Goal: Task Accomplishment & Management: Manage account settings

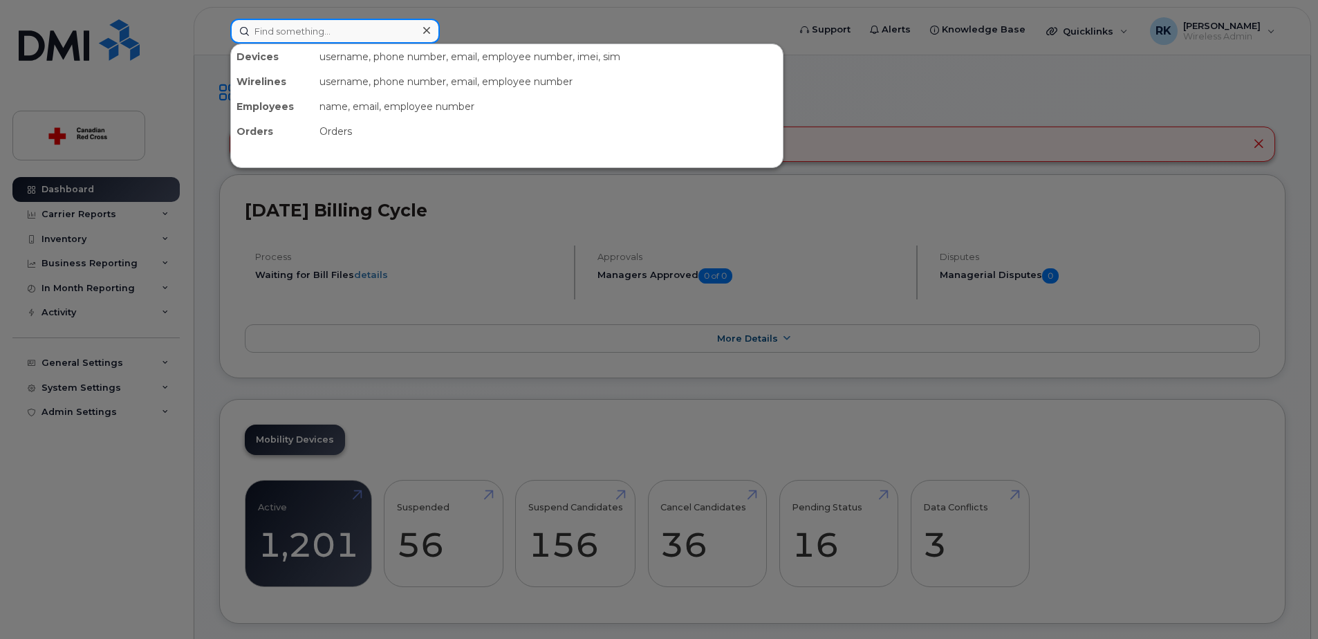
click at [364, 36] on input at bounding box center [335, 31] width 210 height 25
paste input "3673213338"
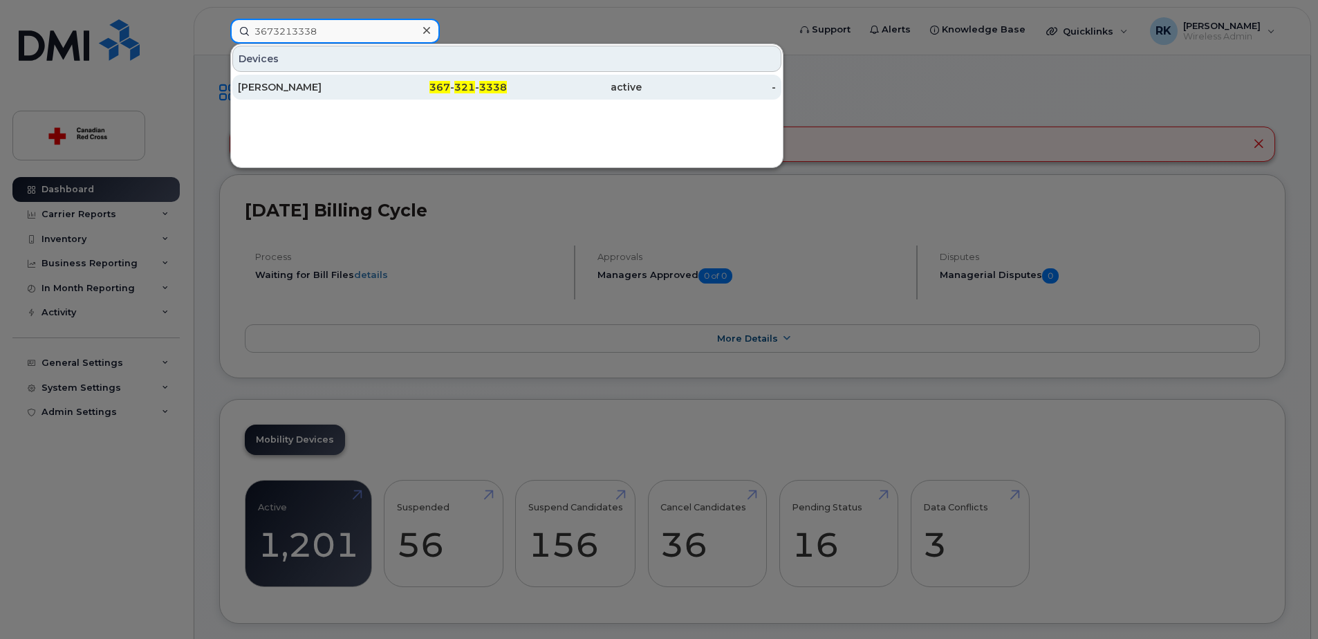
type input "3673213338"
click at [336, 93] on div "[PERSON_NAME]" at bounding box center [305, 87] width 135 height 14
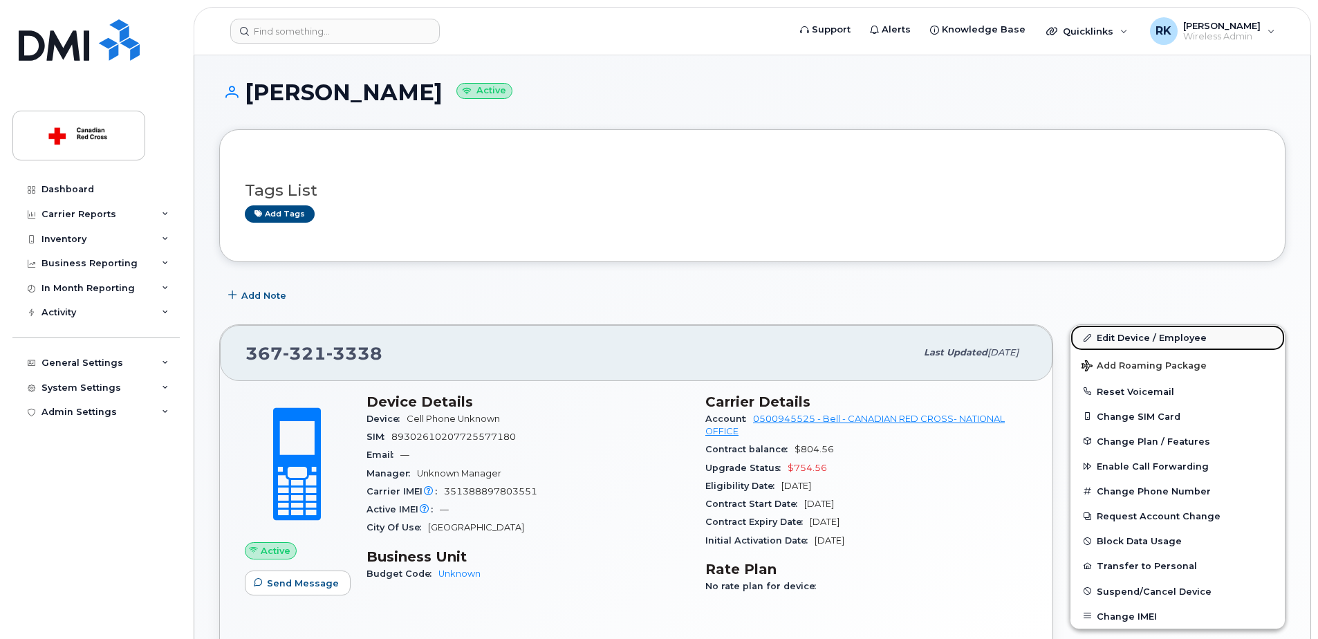
click at [1140, 340] on link "Edit Device / Employee" at bounding box center [1177, 337] width 214 height 25
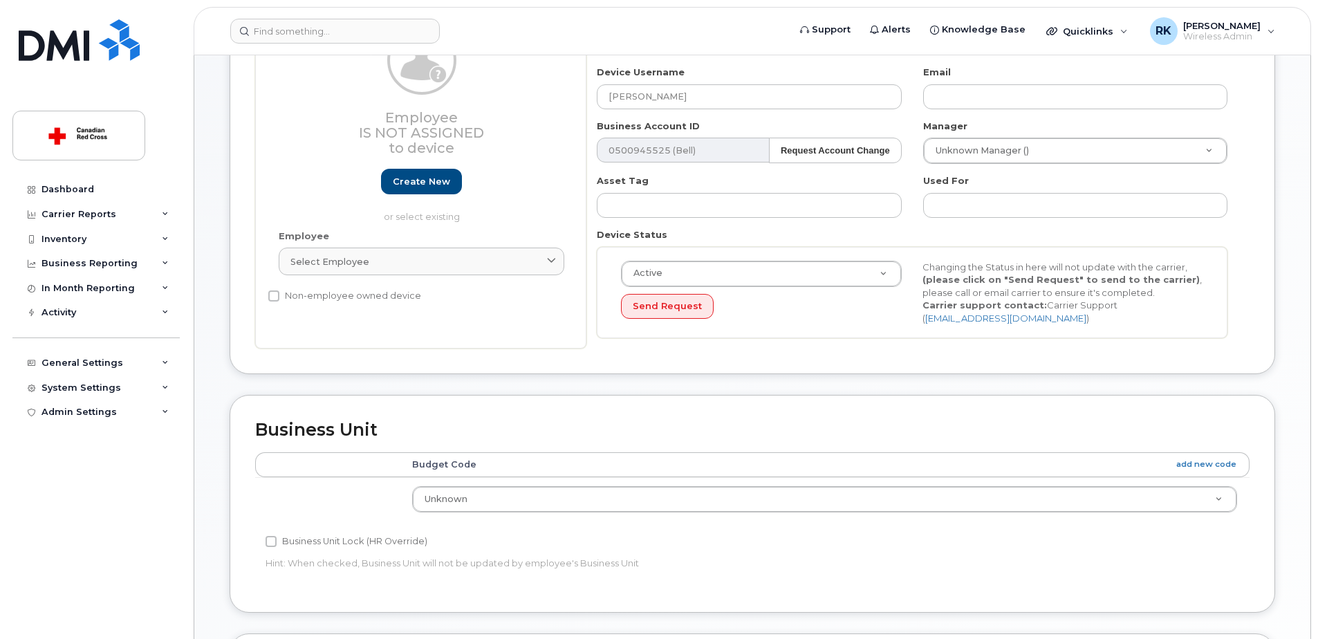
scroll to position [207, 0]
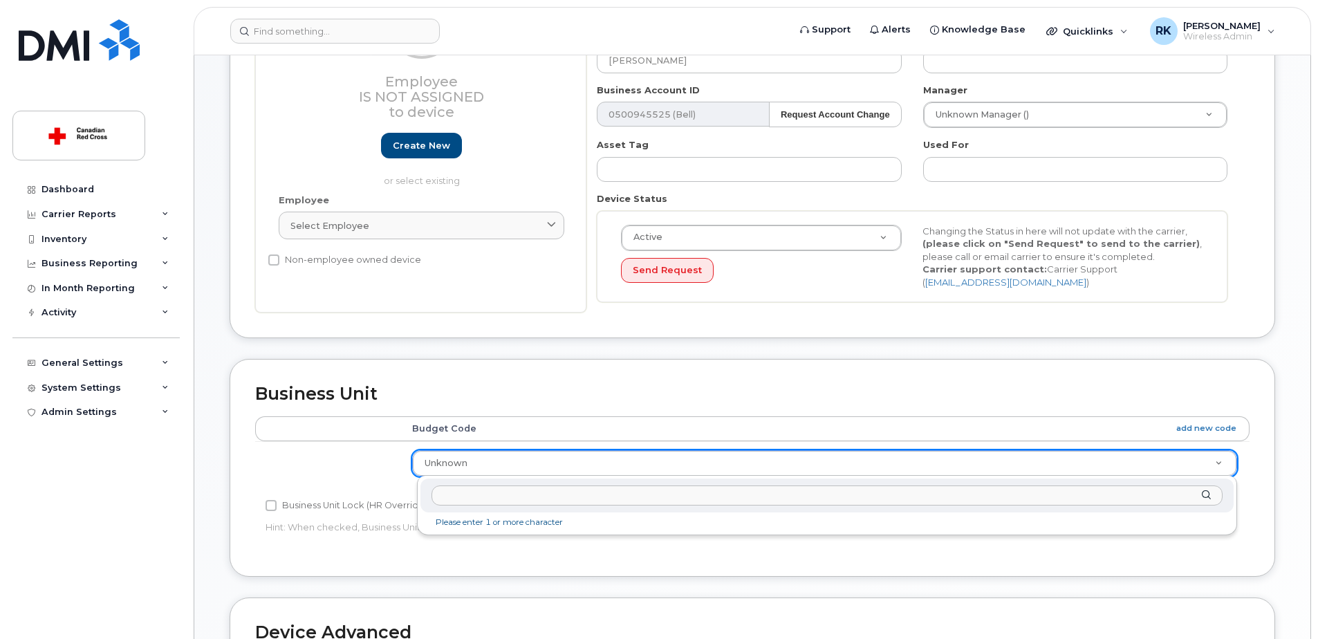
click at [513, 499] on input "text" at bounding box center [827, 495] width 791 height 20
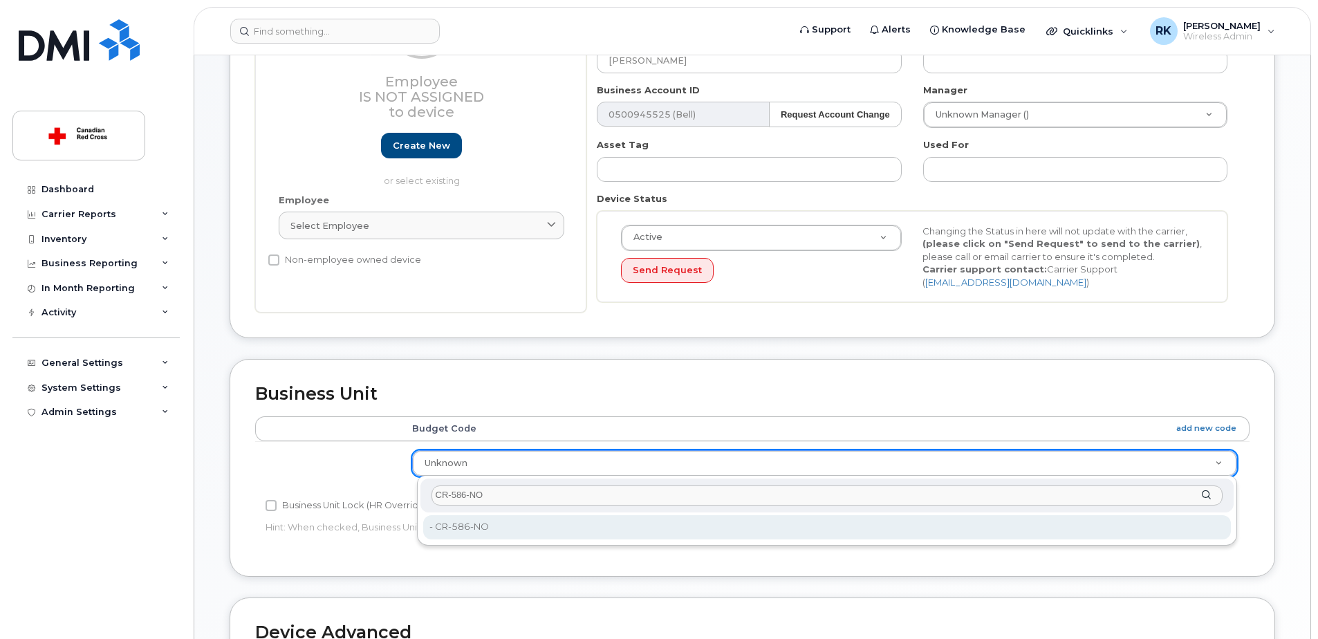
type input "CR-586-NO"
type input "35069777"
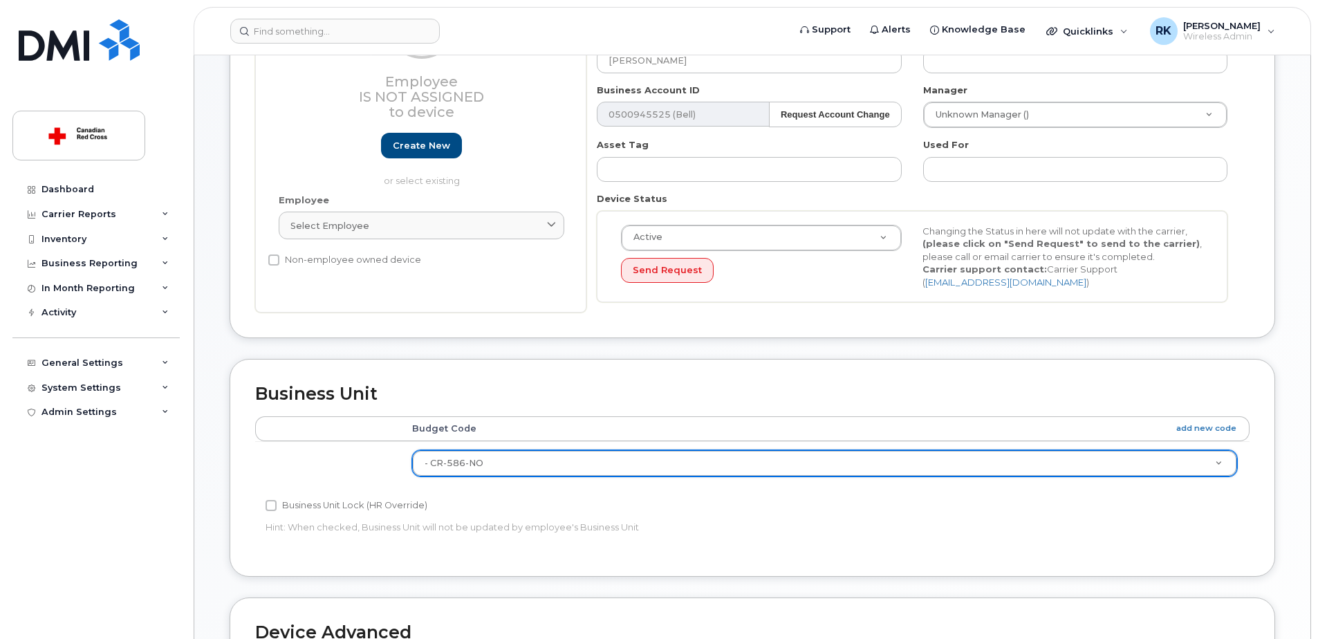
click at [761, 555] on div "Business Unit Accounting Categories Rules Budget Code add new code - CR-586-NO …" at bounding box center [753, 467] width 1046 height 217
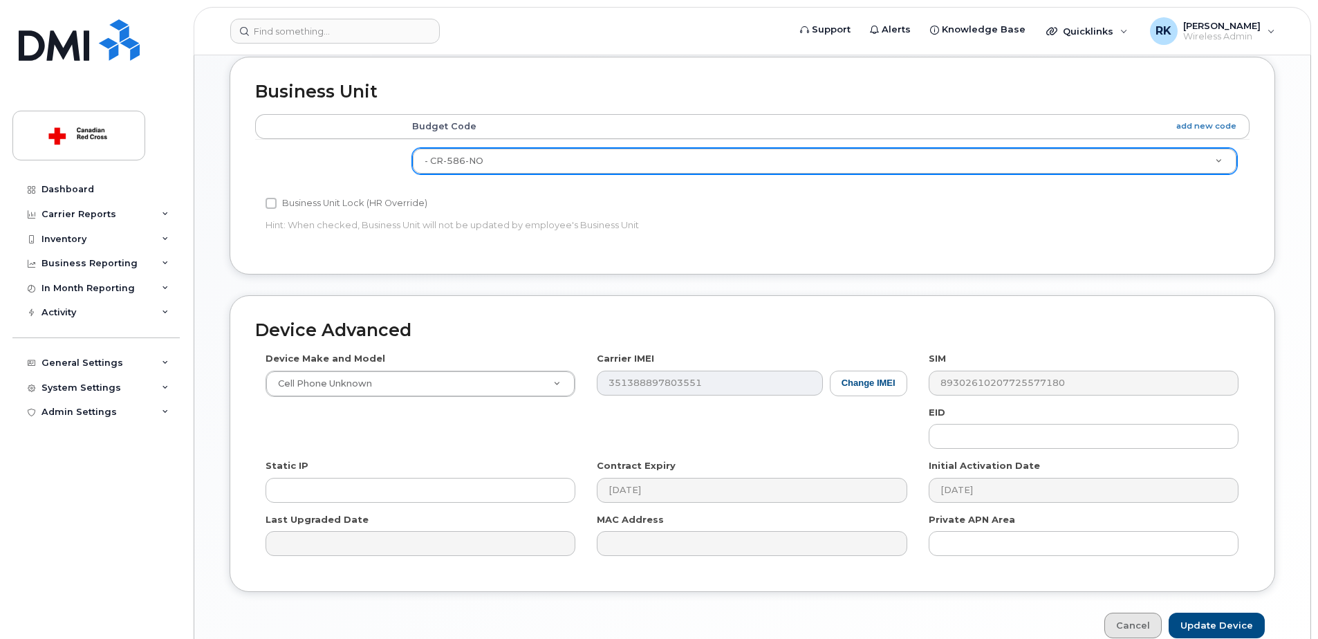
scroll to position [509, 0]
drag, startPoint x: 1215, startPoint y: 620, endPoint x: 1021, endPoint y: 615, distance: 194.4
click at [1215, 620] on input "Update Device" at bounding box center [1217, 626] width 96 height 26
type input "Saving..."
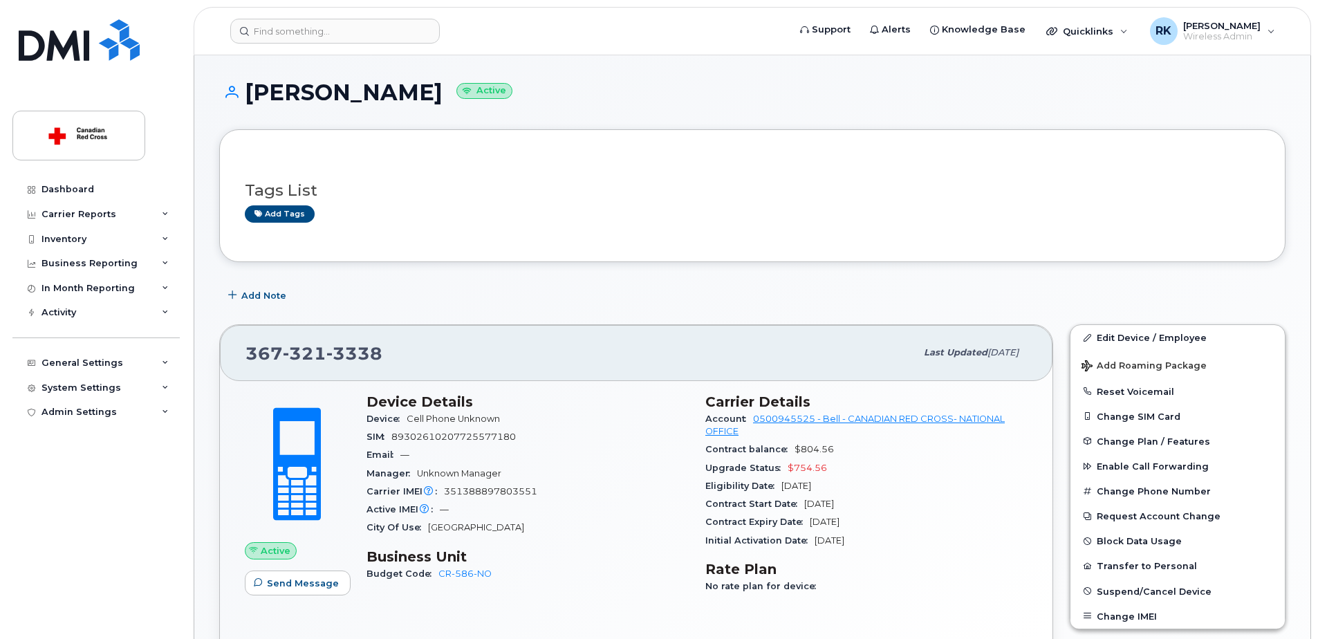
drag, startPoint x: 738, startPoint y: 541, endPoint x: 613, endPoint y: 474, distance: 141.7
click at [613, 474] on div "Manager Unknown Manager" at bounding box center [528, 474] width 322 height 18
click at [271, 33] on input at bounding box center [335, 31] width 210 height 25
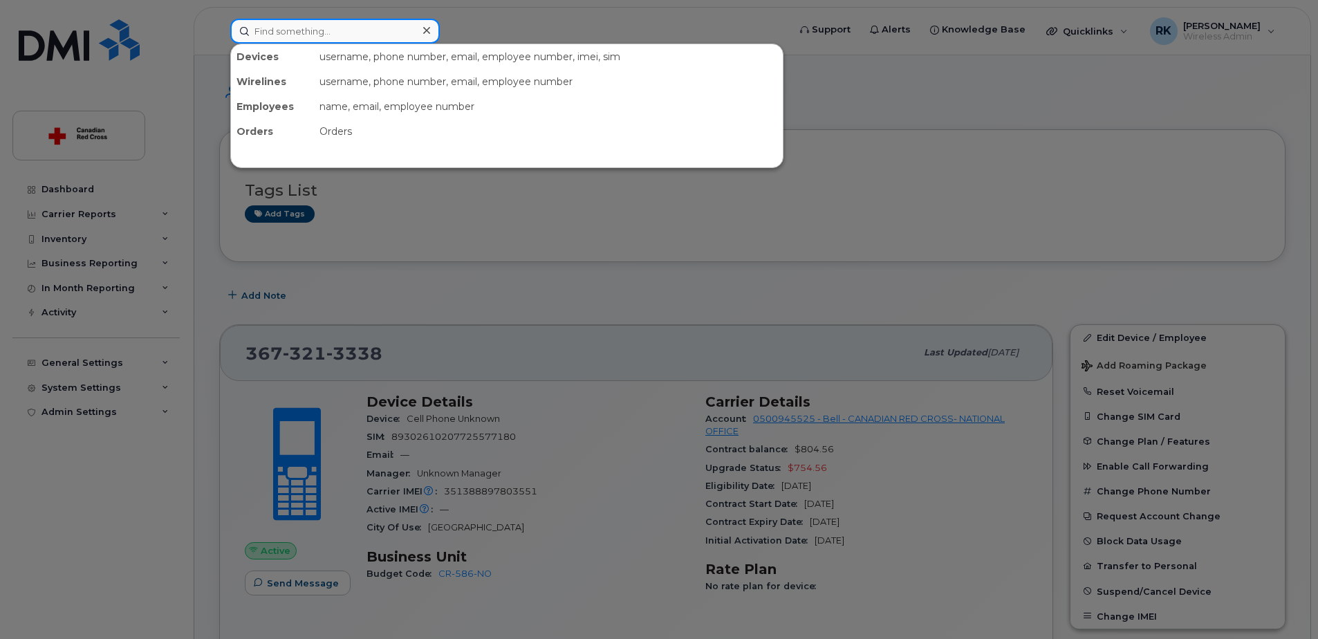
paste input "2263323545"
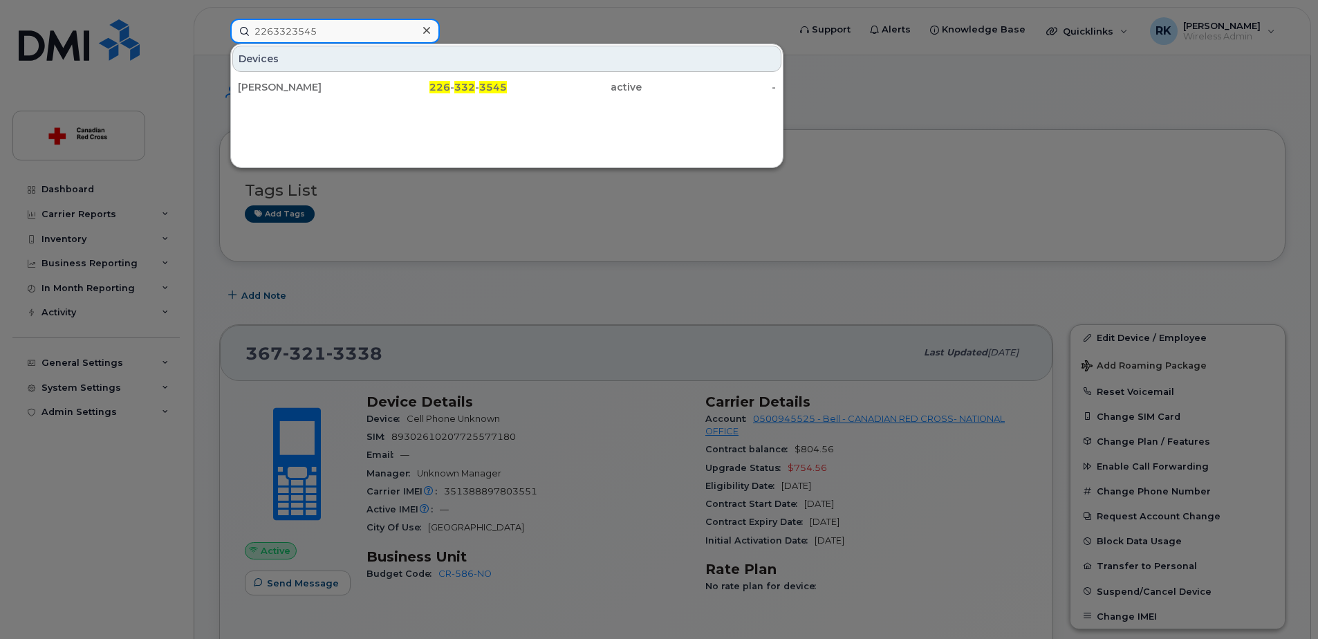
type input "2263323545"
click at [257, 84] on div "JEFF TAYLOR" at bounding box center [305, 87] width 135 height 14
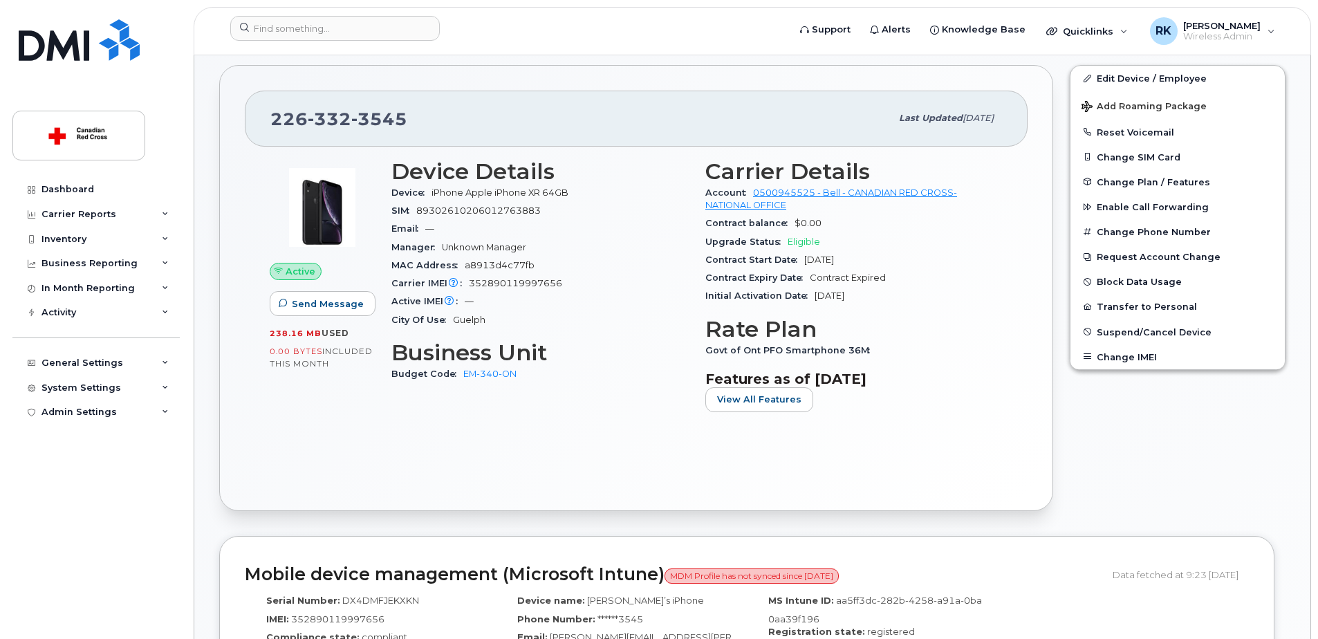
scroll to position [346, 0]
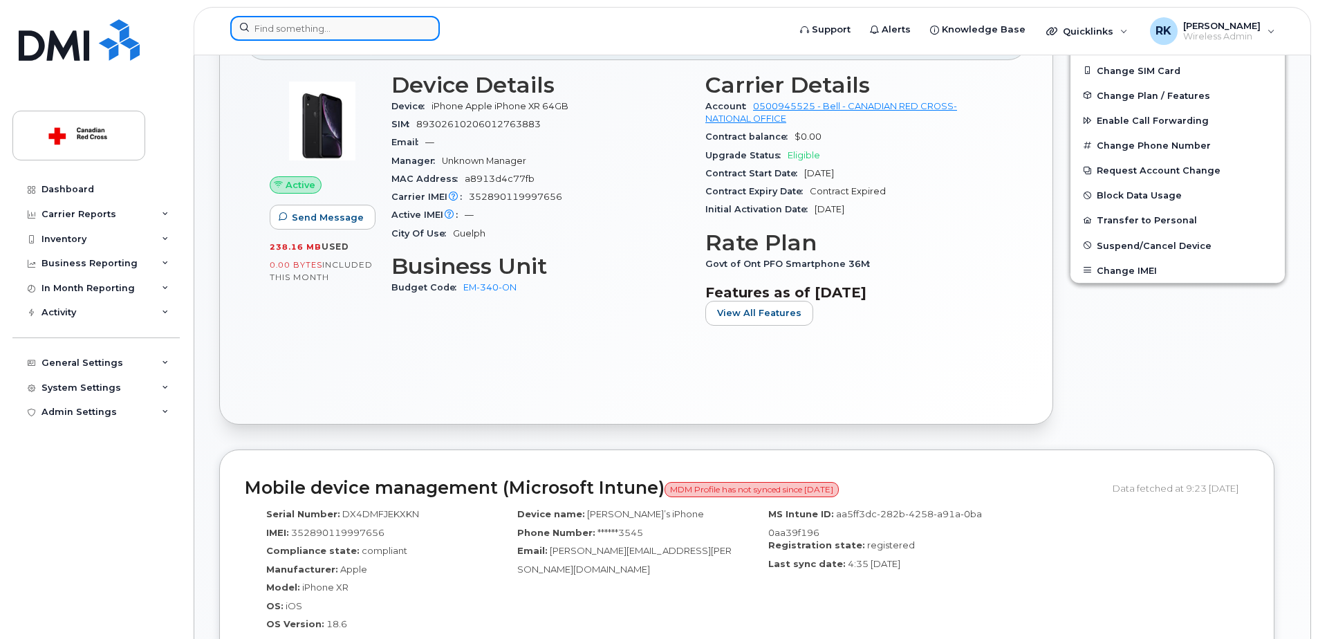
click at [341, 33] on input at bounding box center [335, 28] width 210 height 25
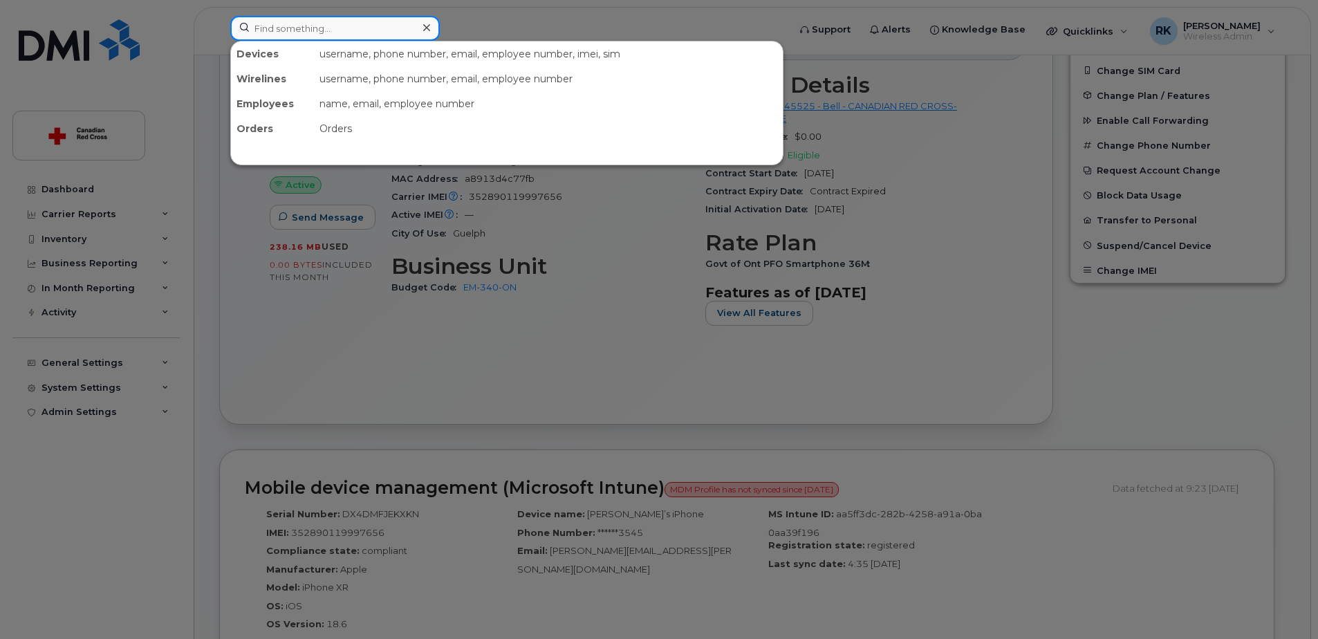
paste input "2506614209"
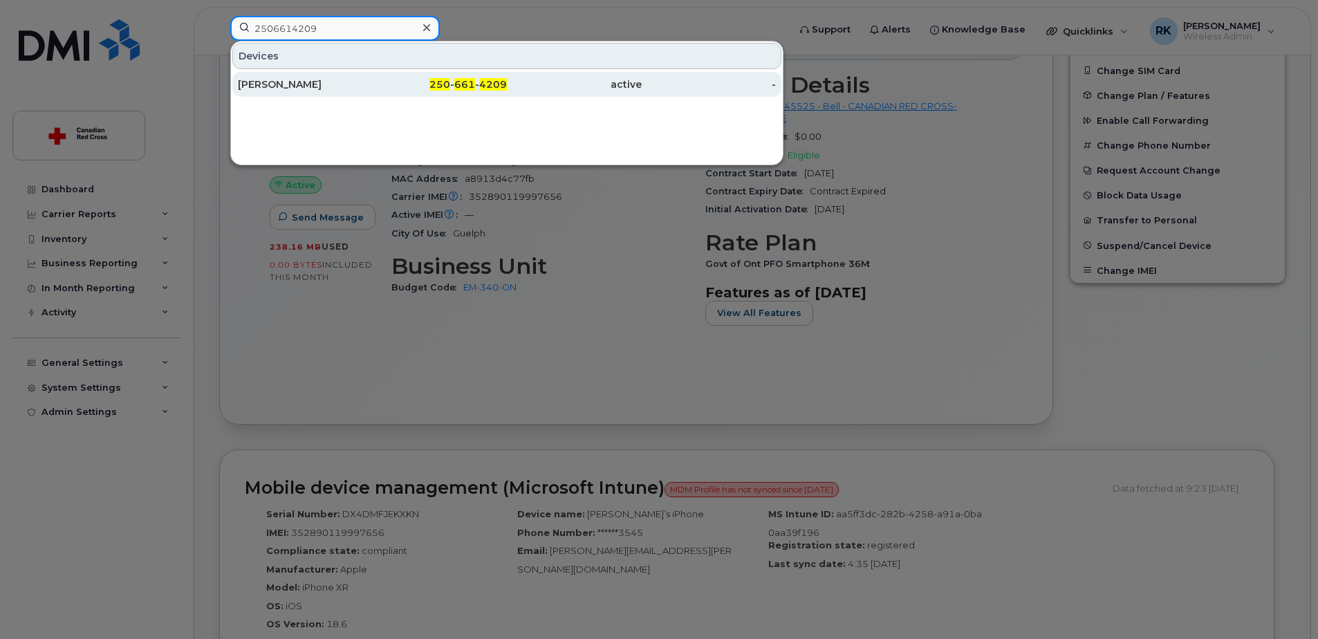
type input "2506614209"
click at [373, 75] on div "[PERSON_NAME]" at bounding box center [440, 84] width 135 height 25
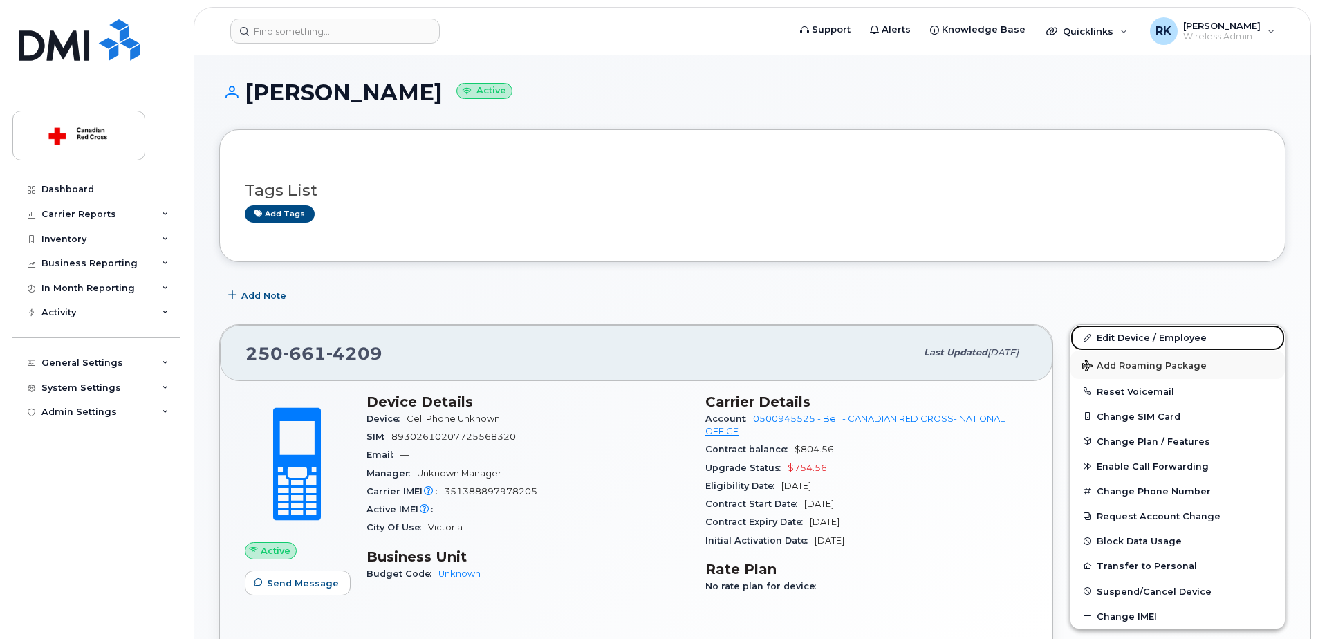
click at [1149, 333] on link "Edit Device / Employee" at bounding box center [1177, 337] width 214 height 25
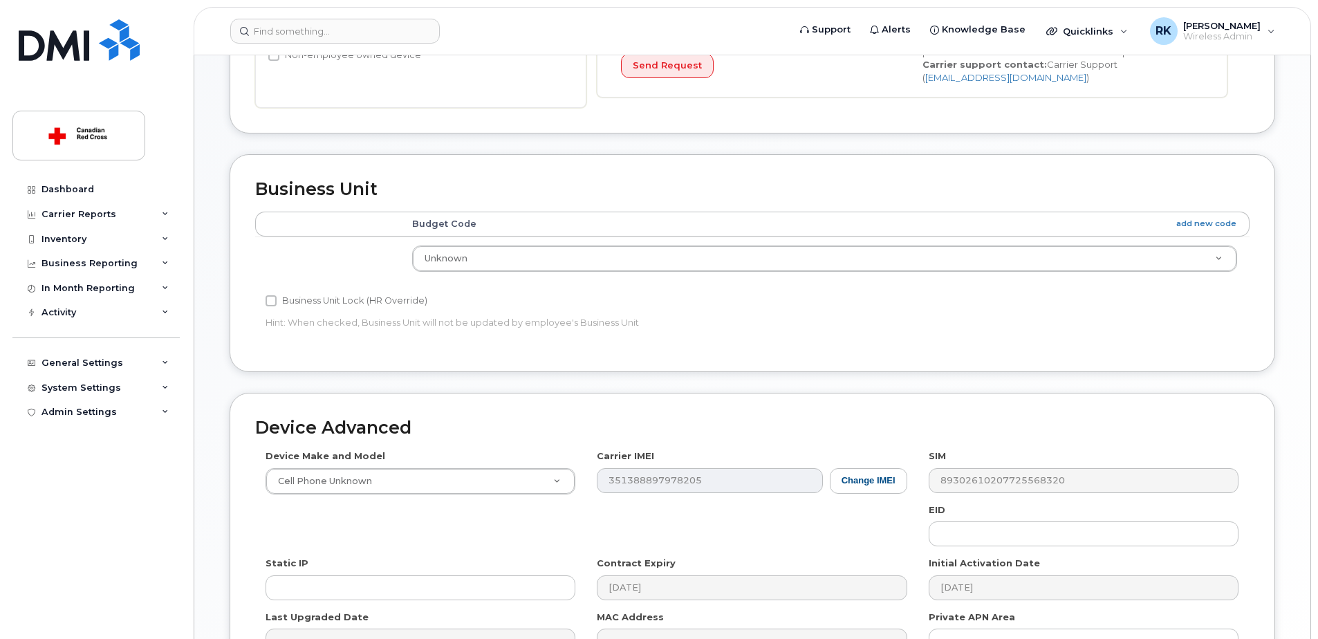
scroll to position [415, 0]
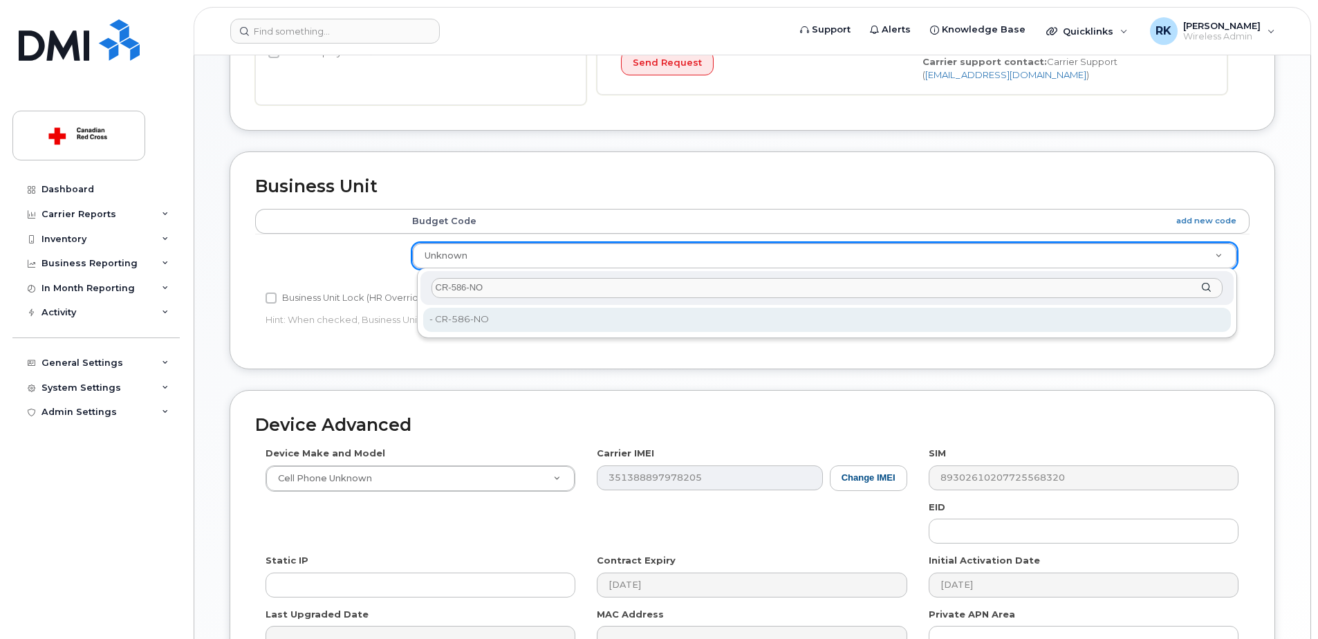
type input "CR-586-NO"
type input "35069777"
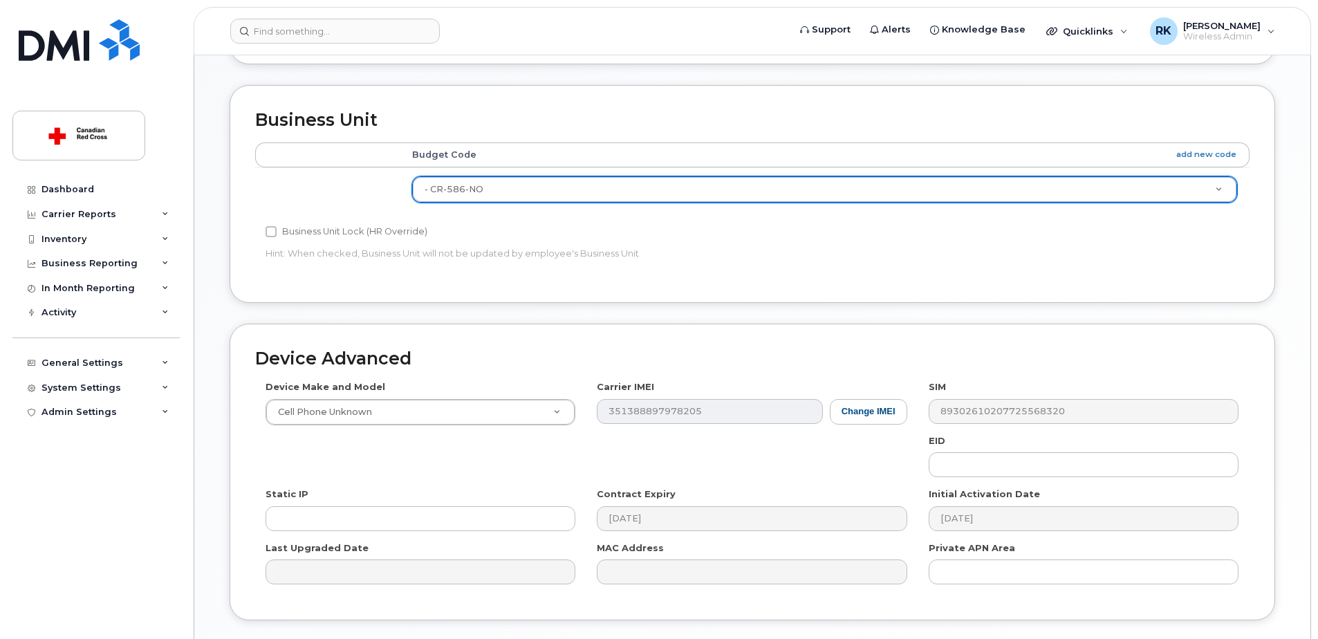
scroll to position [578, 0]
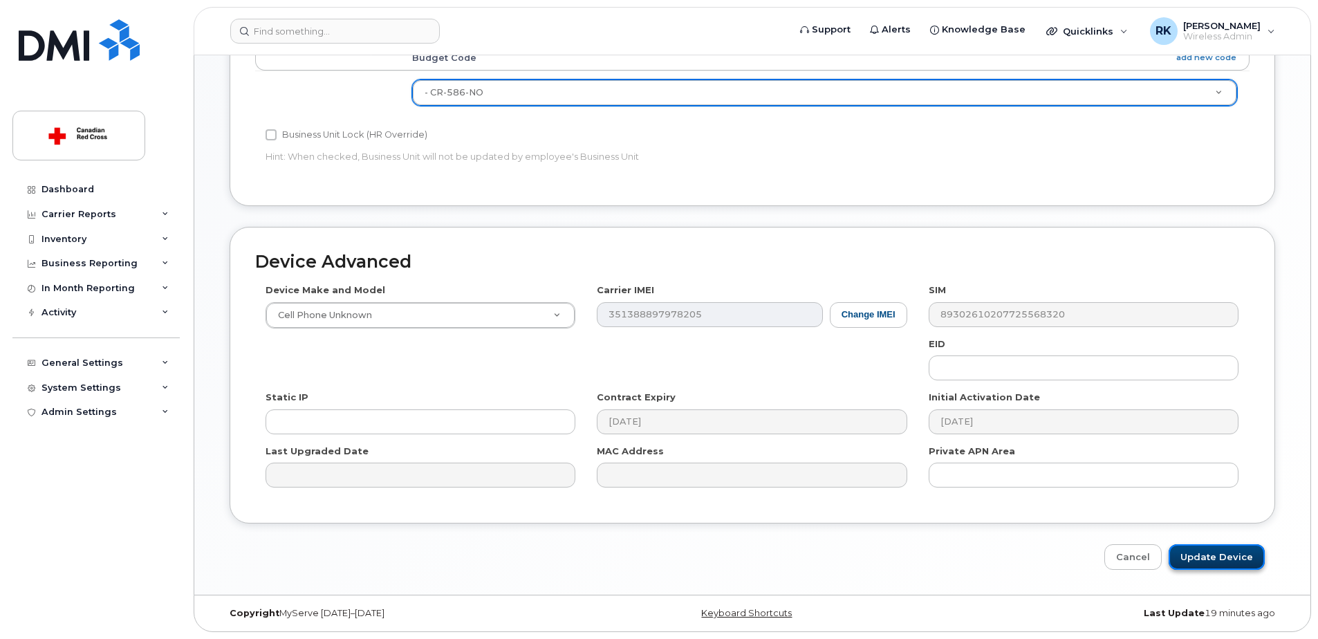
click at [1203, 562] on input "Update Device" at bounding box center [1217, 557] width 96 height 26
type input "Saving..."
